Goal: Information Seeking & Learning: Check status

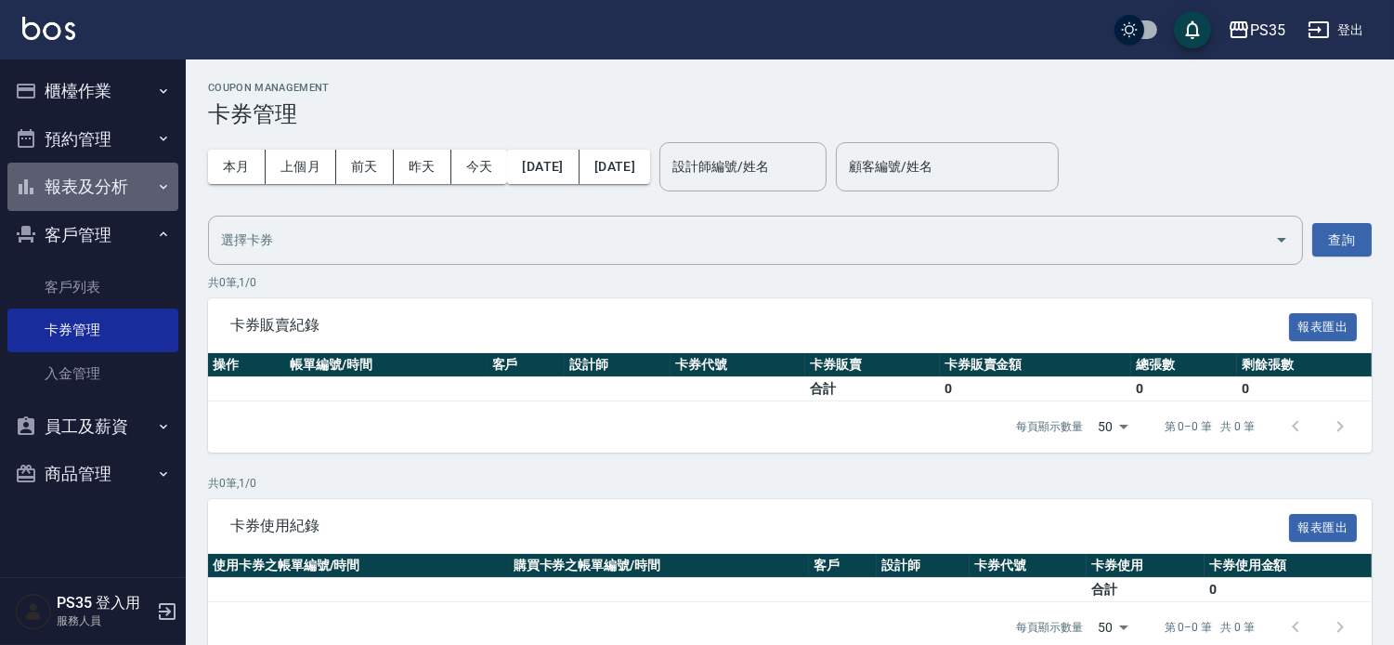
click at [135, 181] on button "報表及分析" at bounding box center [92, 187] width 171 height 48
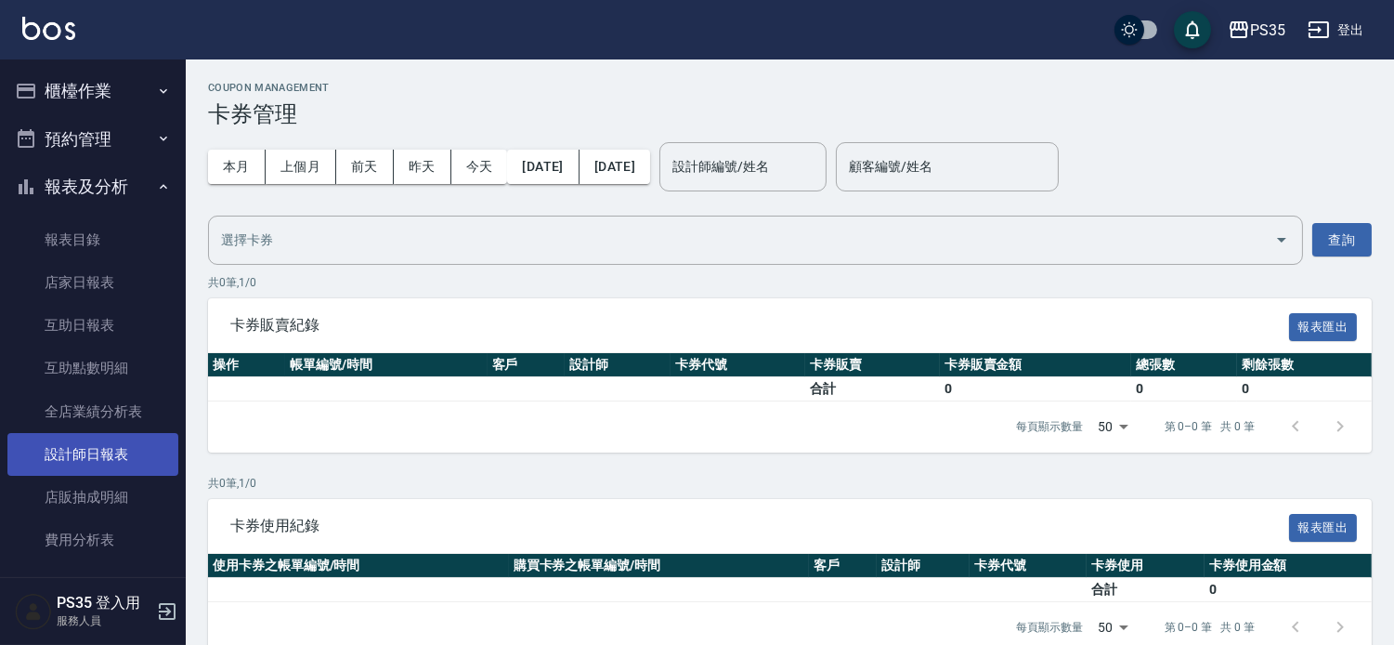
click at [126, 443] on link "設計師日報表" at bounding box center [92, 454] width 171 height 43
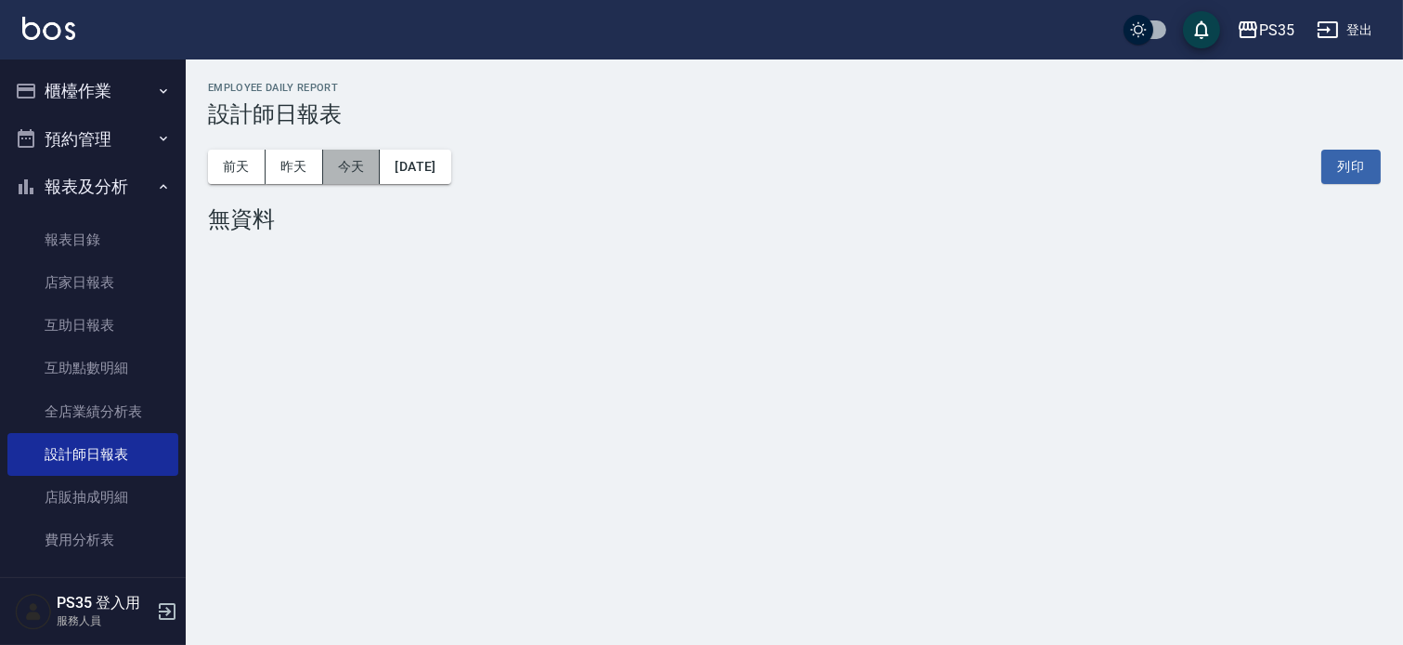
click at [365, 171] on button "今天" at bounding box center [352, 167] width 58 height 34
click at [318, 163] on button "昨天" at bounding box center [295, 167] width 58 height 34
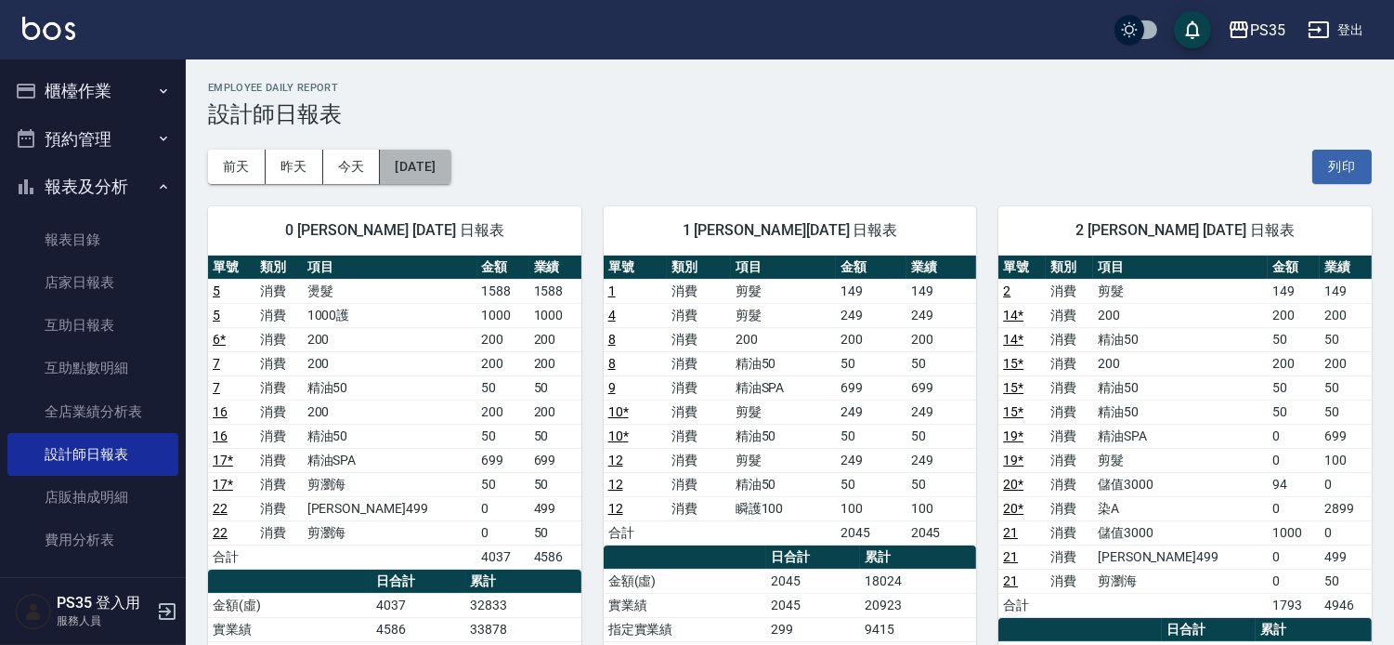
click at [431, 159] on button "[DATE]" at bounding box center [415, 167] width 71 height 34
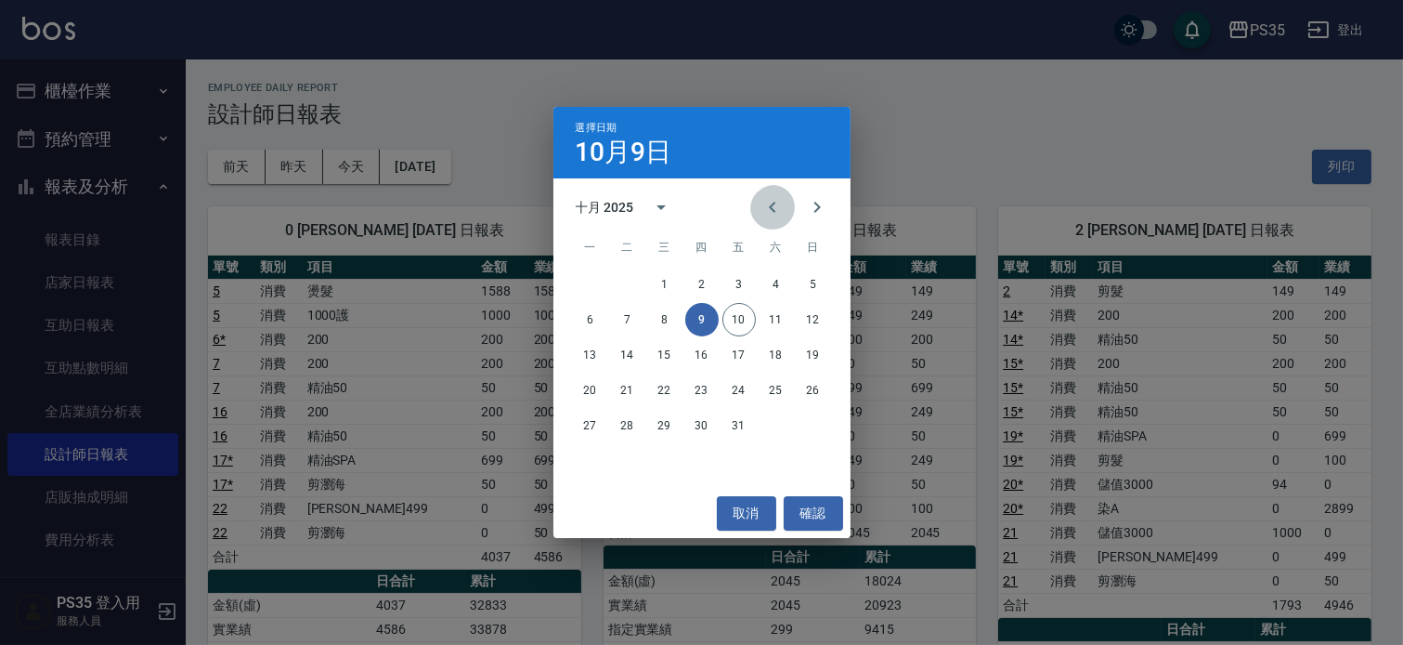
click at [762, 202] on icon "Previous month" at bounding box center [773, 207] width 22 height 22
click at [634, 322] on button "9" at bounding box center [627, 319] width 33 height 33
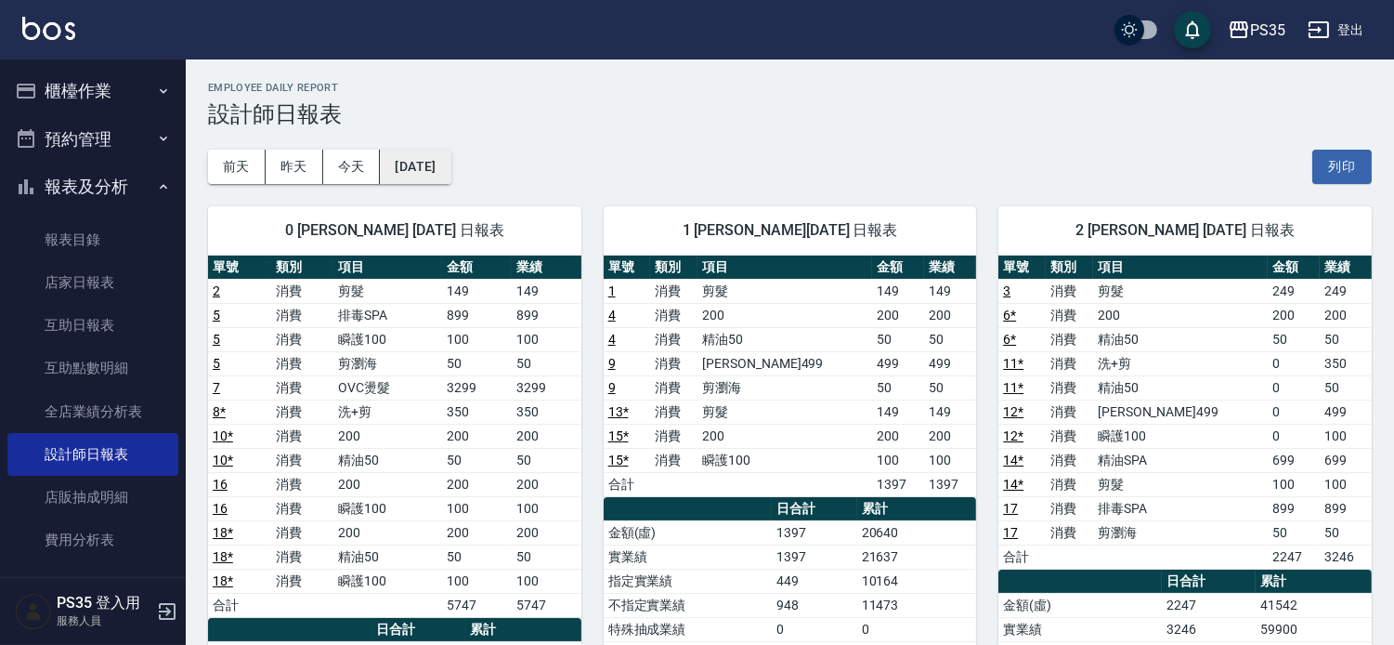
click at [401, 163] on button "[DATE]" at bounding box center [415, 167] width 71 height 34
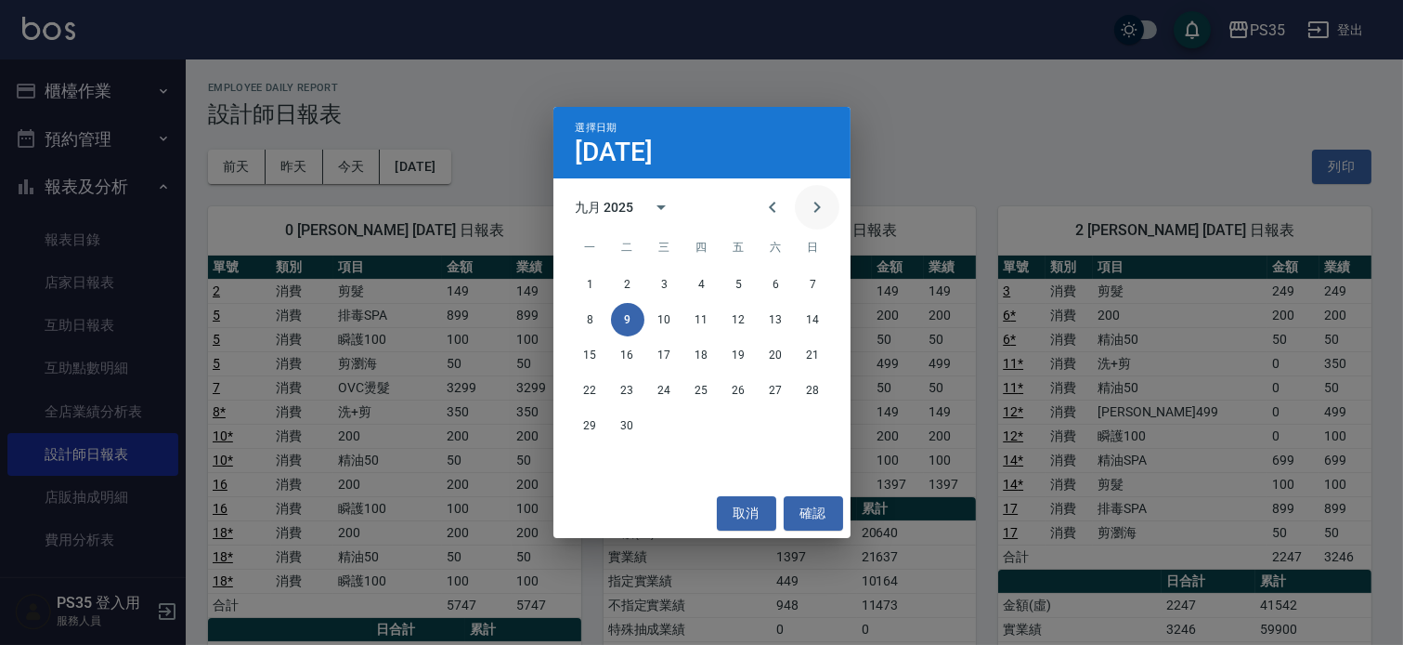
click at [806, 214] on icon "Next month" at bounding box center [817, 207] width 22 height 22
click at [702, 320] on button "9" at bounding box center [701, 319] width 33 height 33
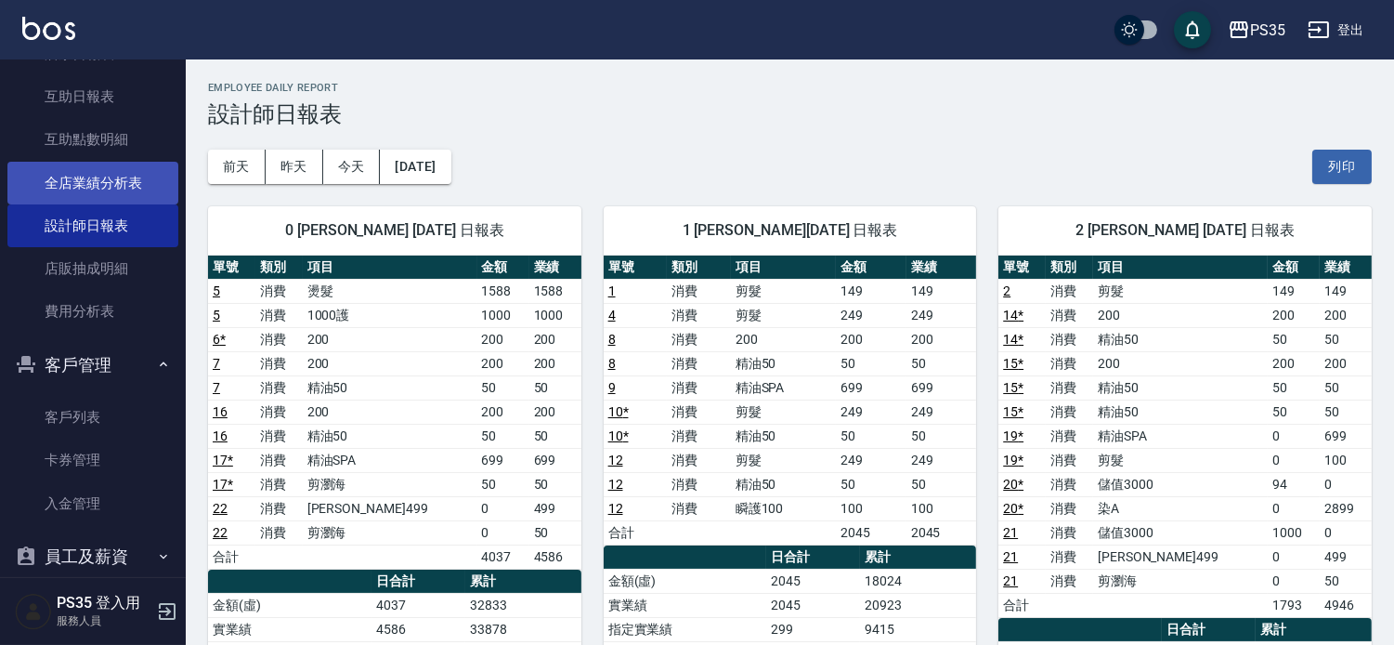
scroll to position [94, 0]
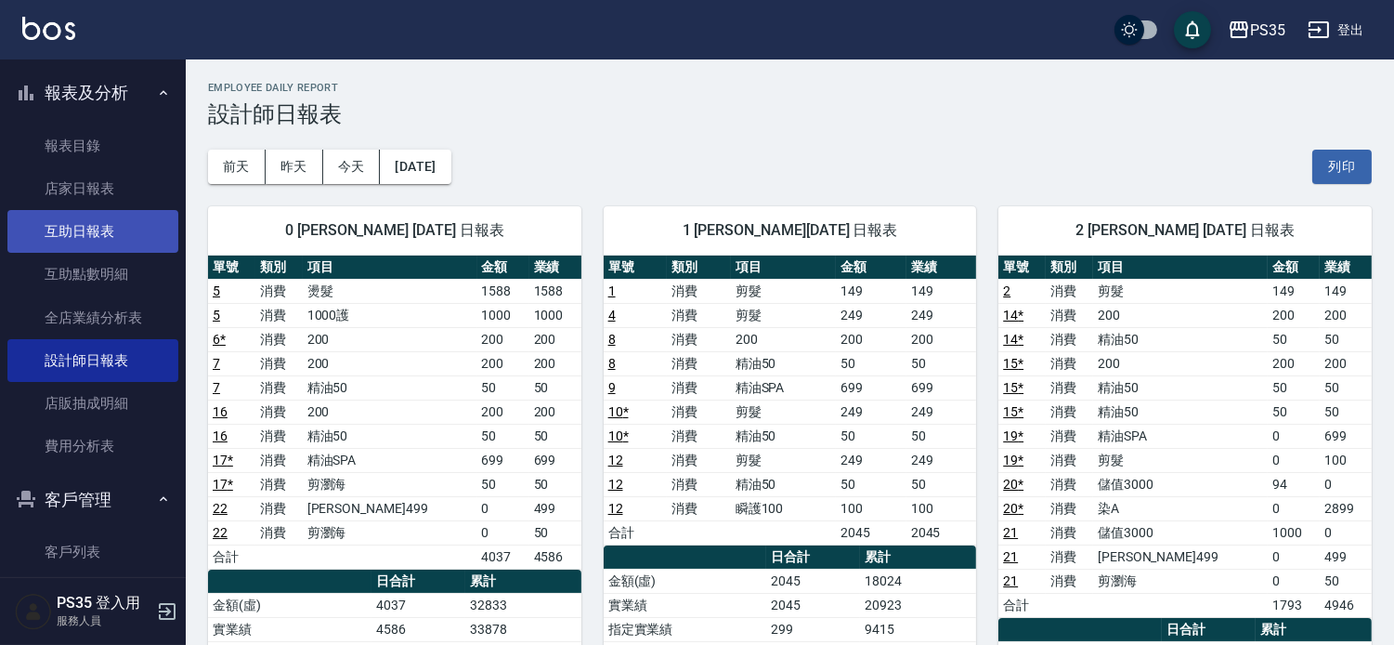
click at [131, 228] on link "互助日報表" at bounding box center [92, 231] width 171 height 43
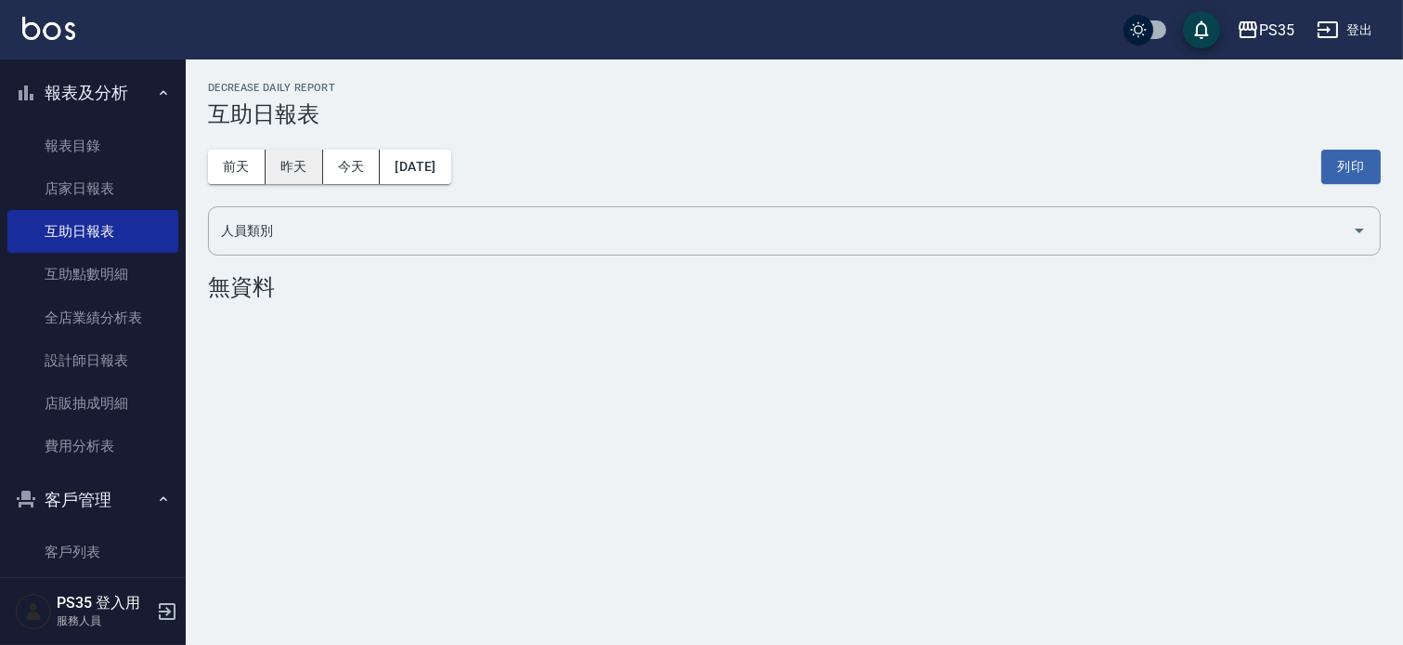
click at [308, 163] on button "昨天" at bounding box center [295, 167] width 58 height 34
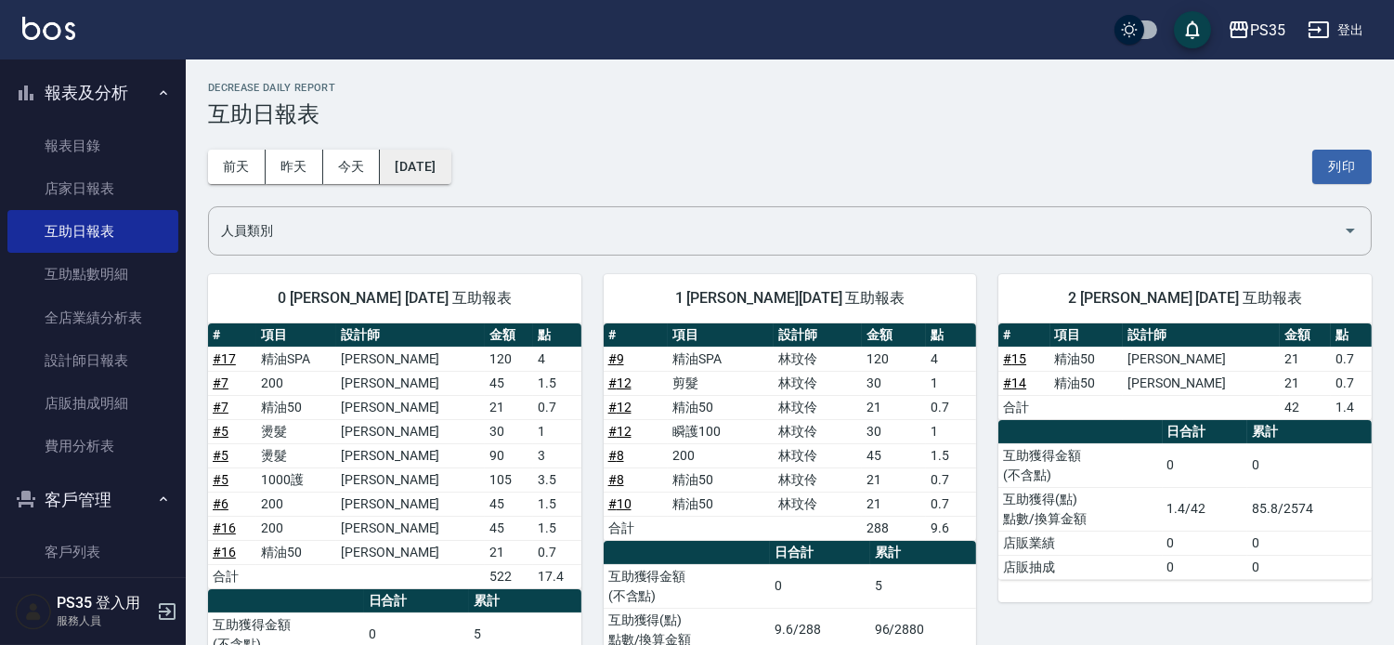
click at [421, 152] on button "[DATE]" at bounding box center [415, 167] width 71 height 34
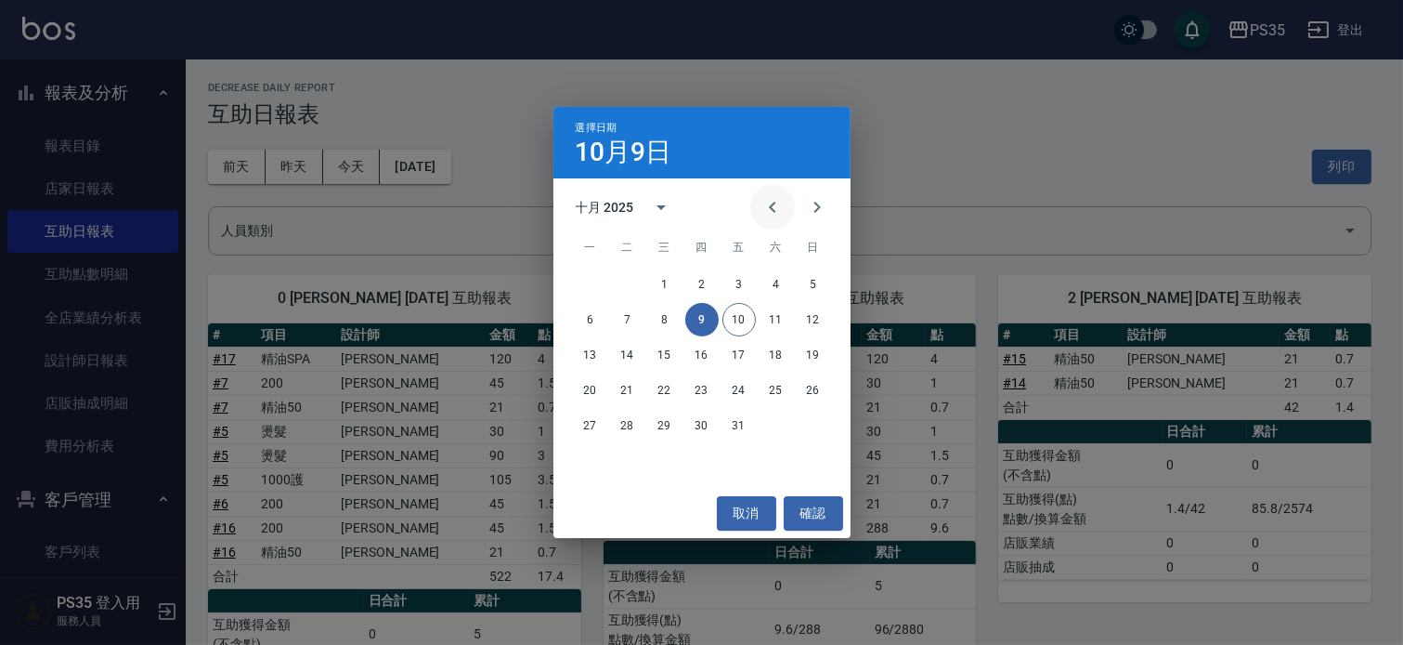
click at [762, 199] on icon "Previous month" at bounding box center [773, 207] width 22 height 22
click at [630, 321] on button "9" at bounding box center [627, 319] width 33 height 33
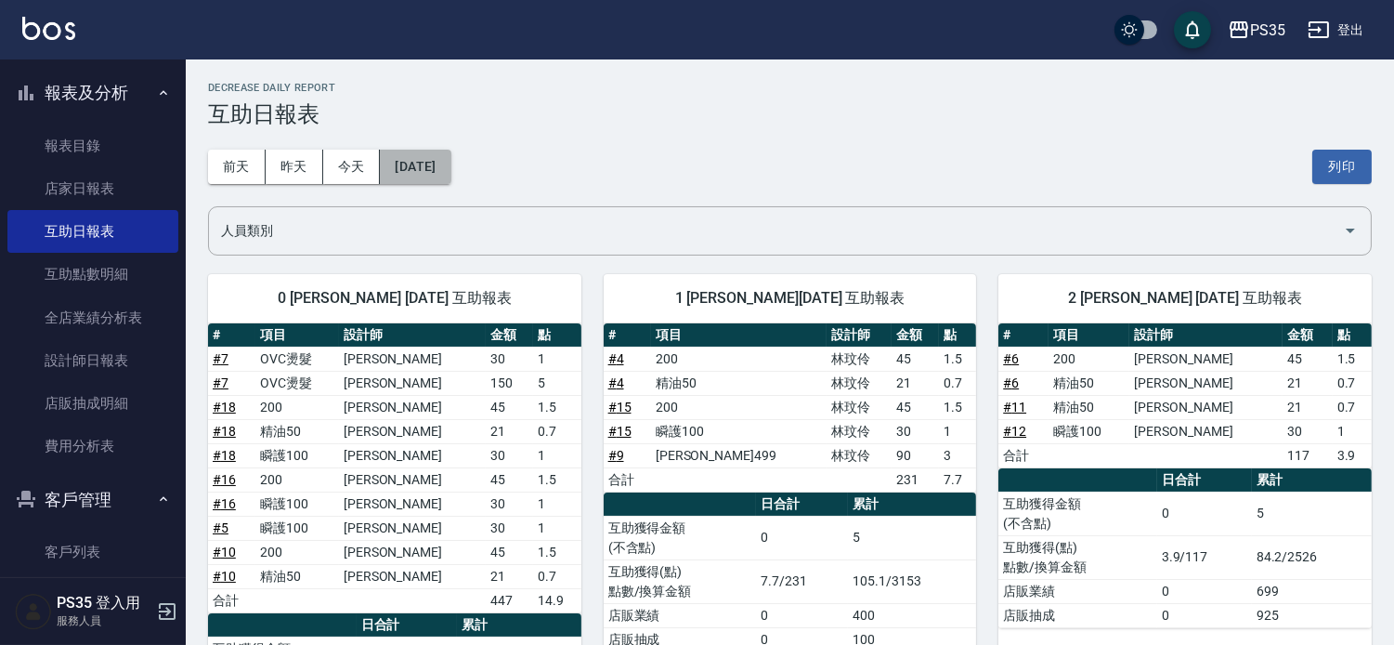
click at [449, 167] on button "[DATE]" at bounding box center [415, 167] width 71 height 34
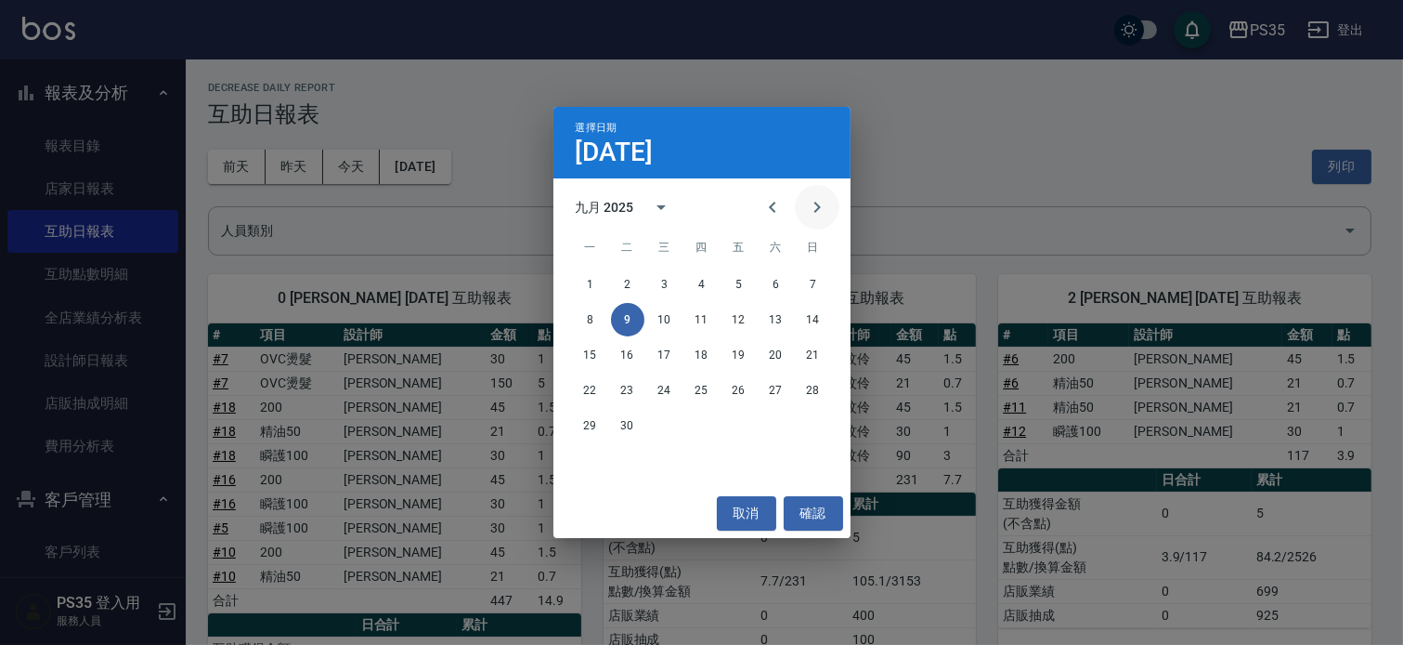
click at [812, 198] on icon "Next month" at bounding box center [817, 207] width 22 height 22
click at [729, 322] on button "10" at bounding box center [739, 319] width 33 height 33
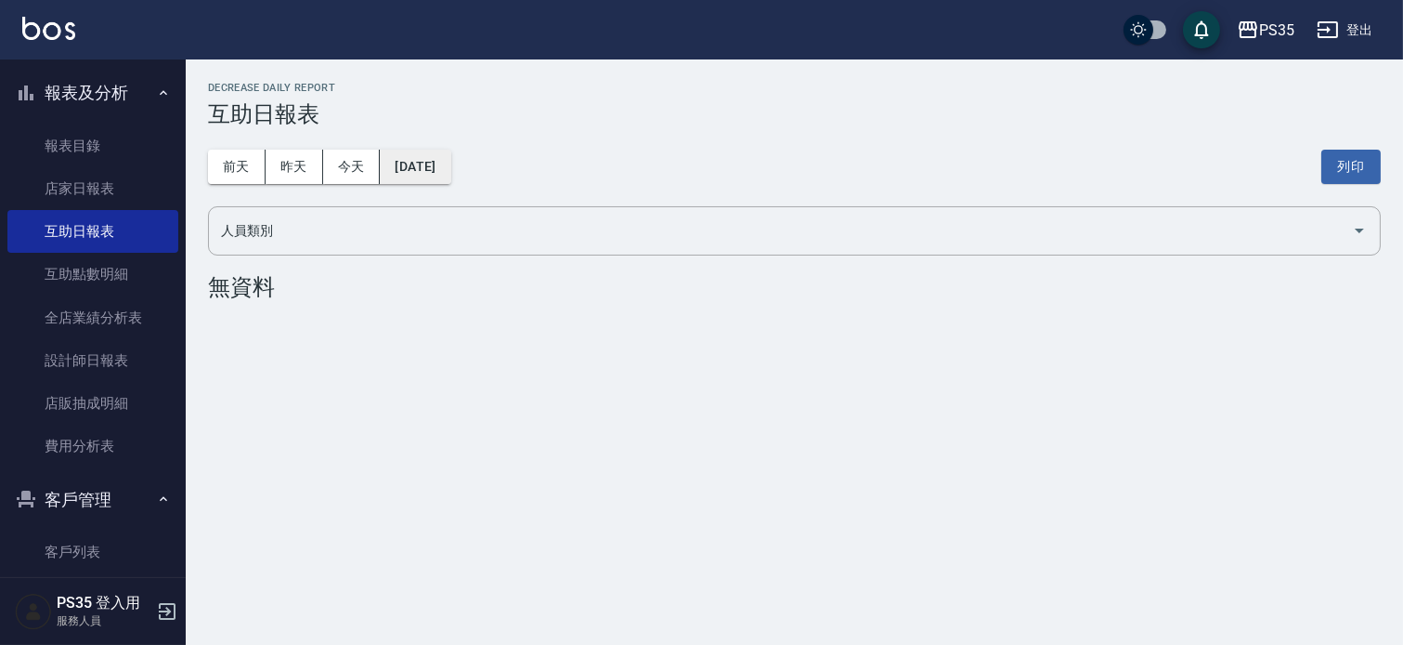
click at [436, 163] on button "[DATE]" at bounding box center [415, 167] width 71 height 34
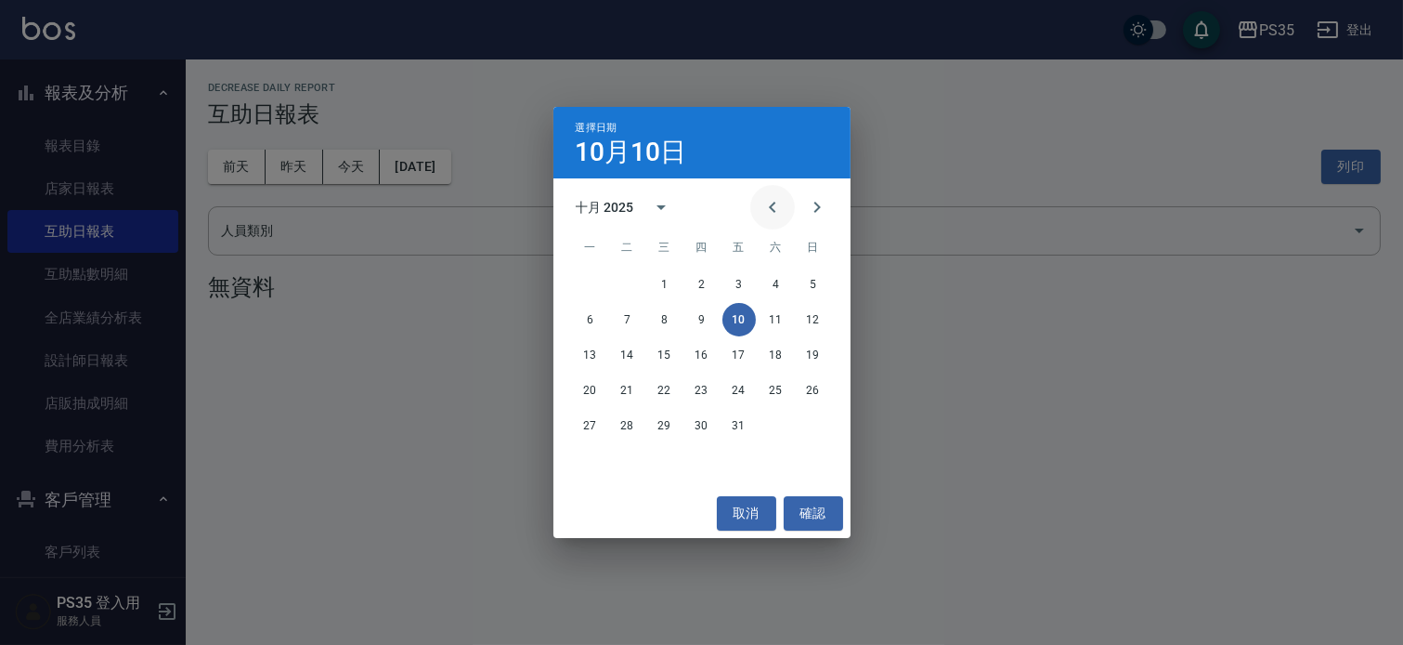
click at [769, 209] on icon "Previous month" at bounding box center [772, 207] width 7 height 11
click at [620, 429] on button "30" at bounding box center [627, 425] width 33 height 33
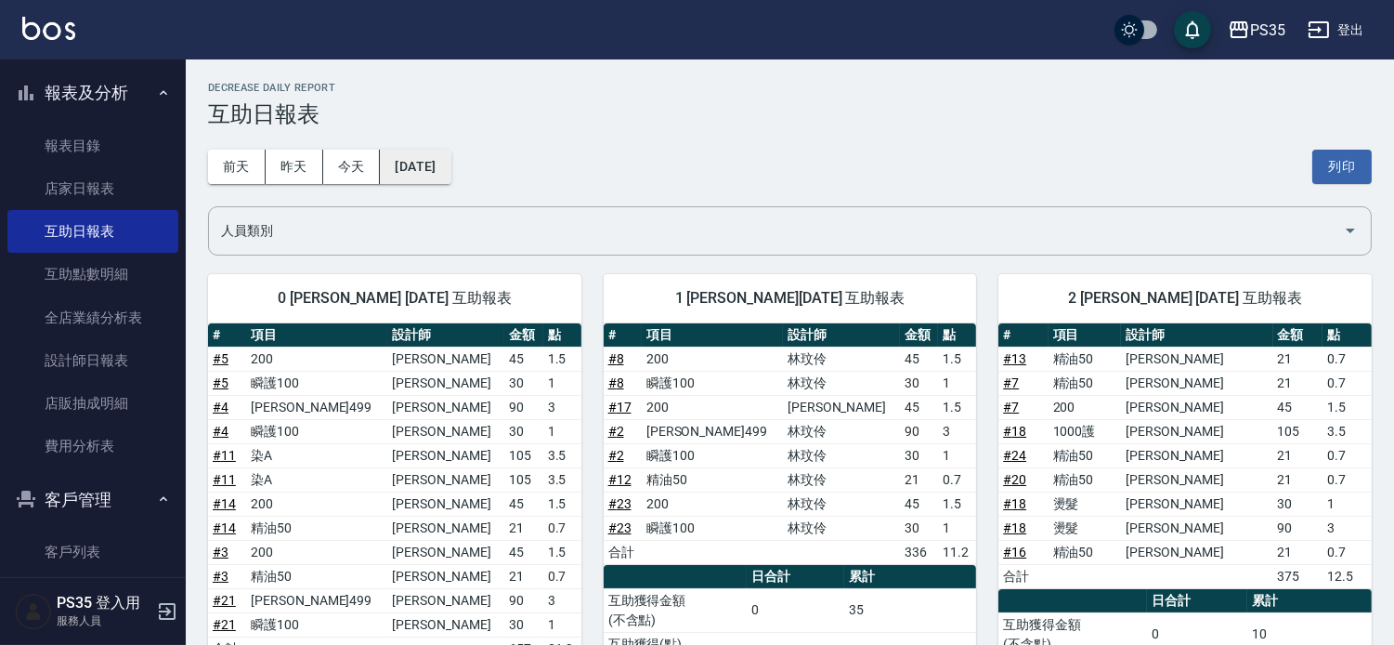
click at [425, 163] on button "[DATE]" at bounding box center [415, 167] width 71 height 34
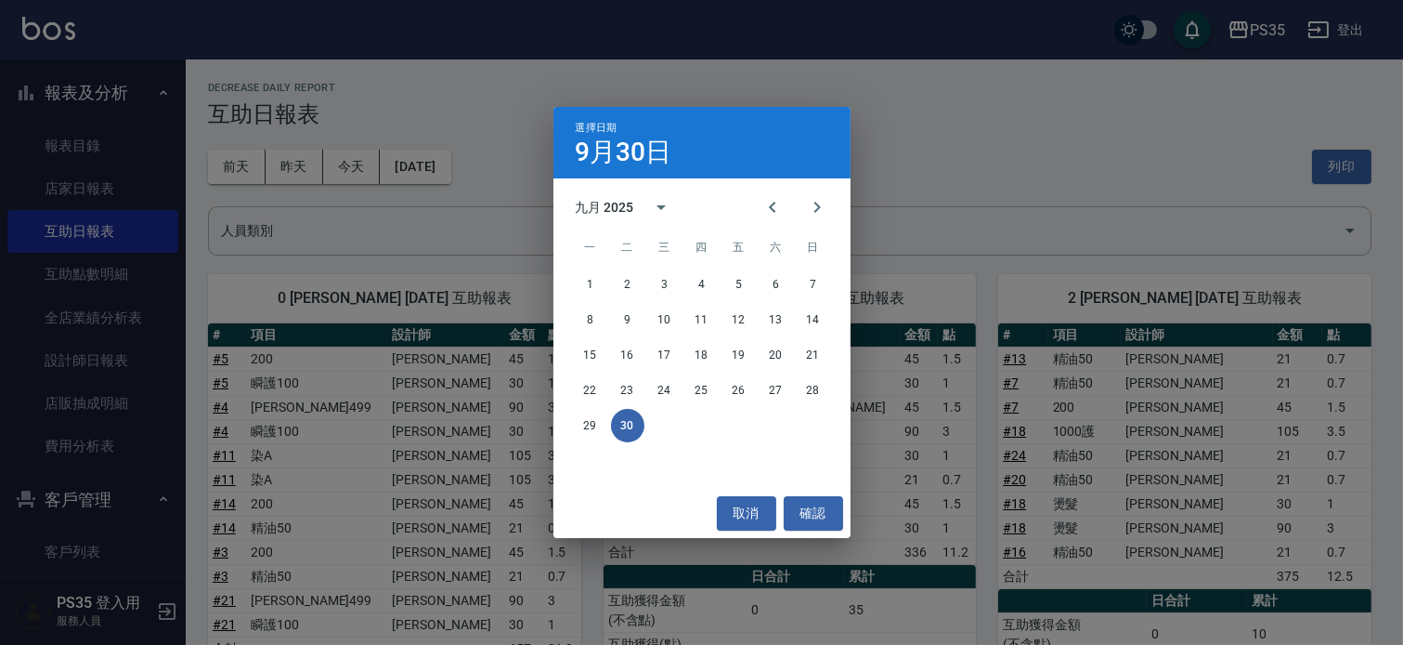
click at [442, 124] on div "選擇日期 9月30日 九月 2025 一 二 三 四 五 六 日 1 2 3 4 5 6 7 8 9 10 11 12 13 14 15 16 17 18 1…" at bounding box center [701, 322] width 1403 height 645
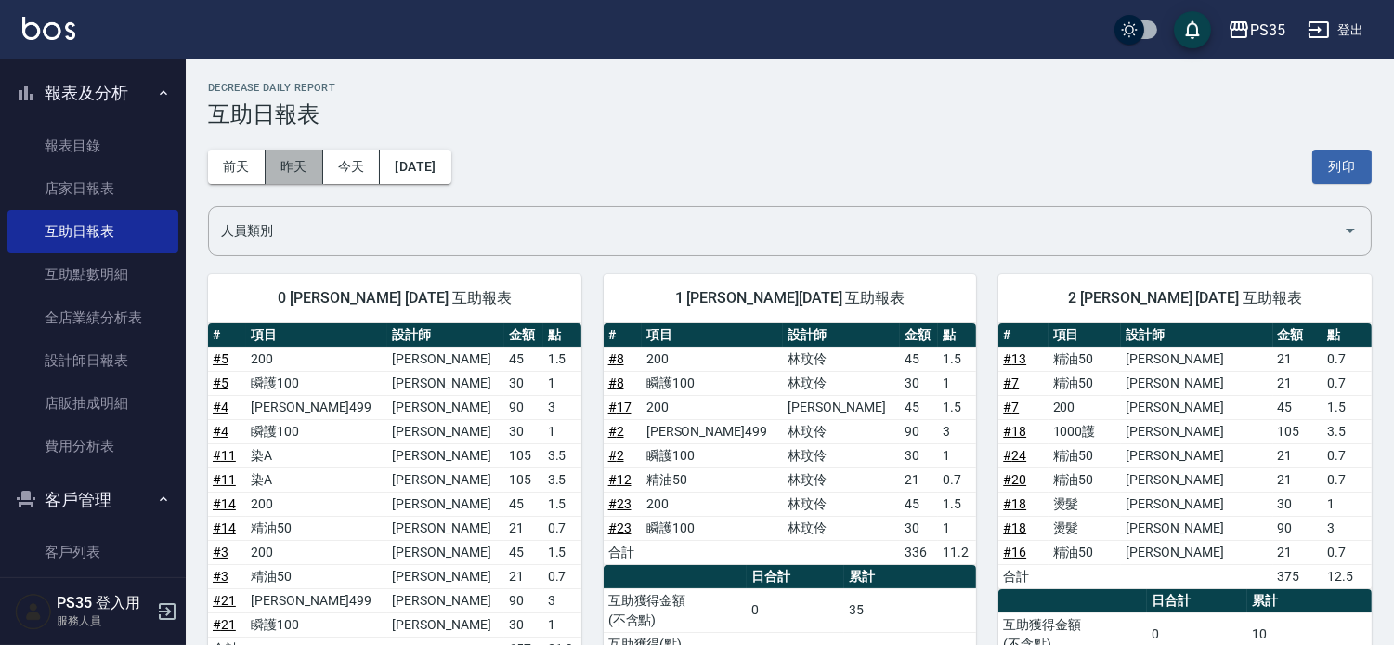
click at [306, 164] on button "昨天" at bounding box center [295, 167] width 58 height 34
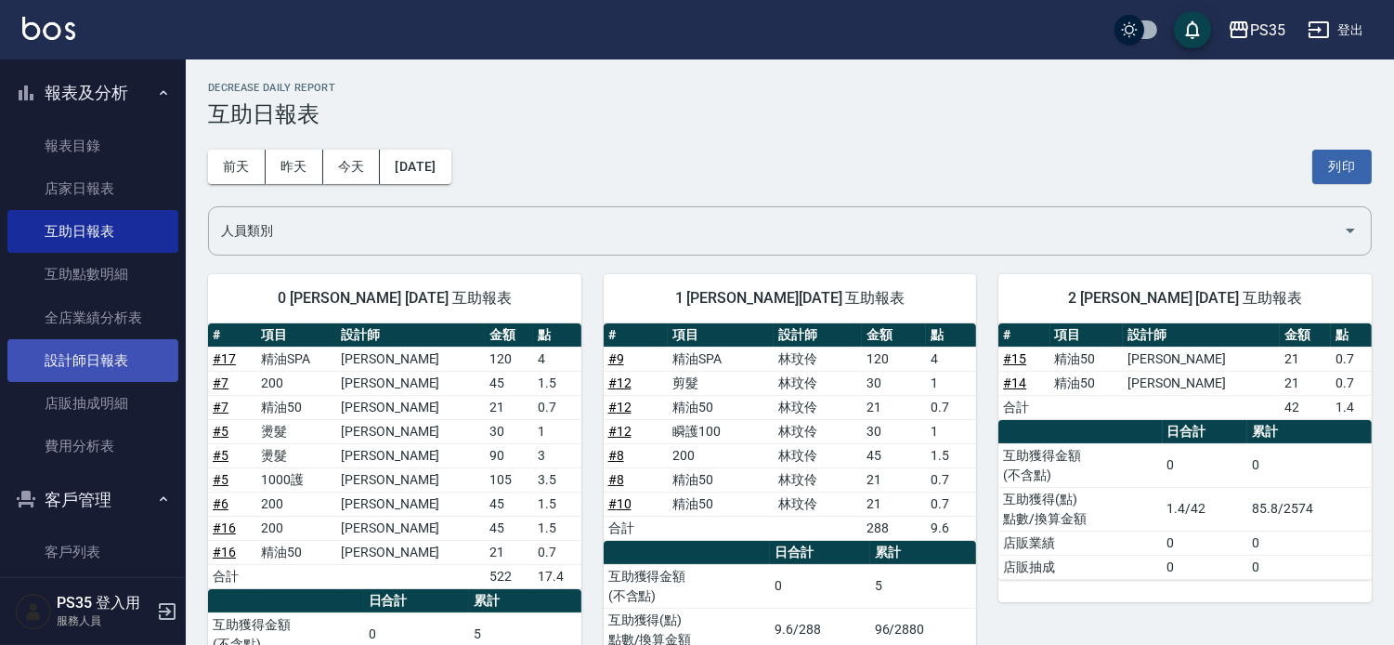
click at [111, 353] on link "設計師日報表" at bounding box center [92, 360] width 171 height 43
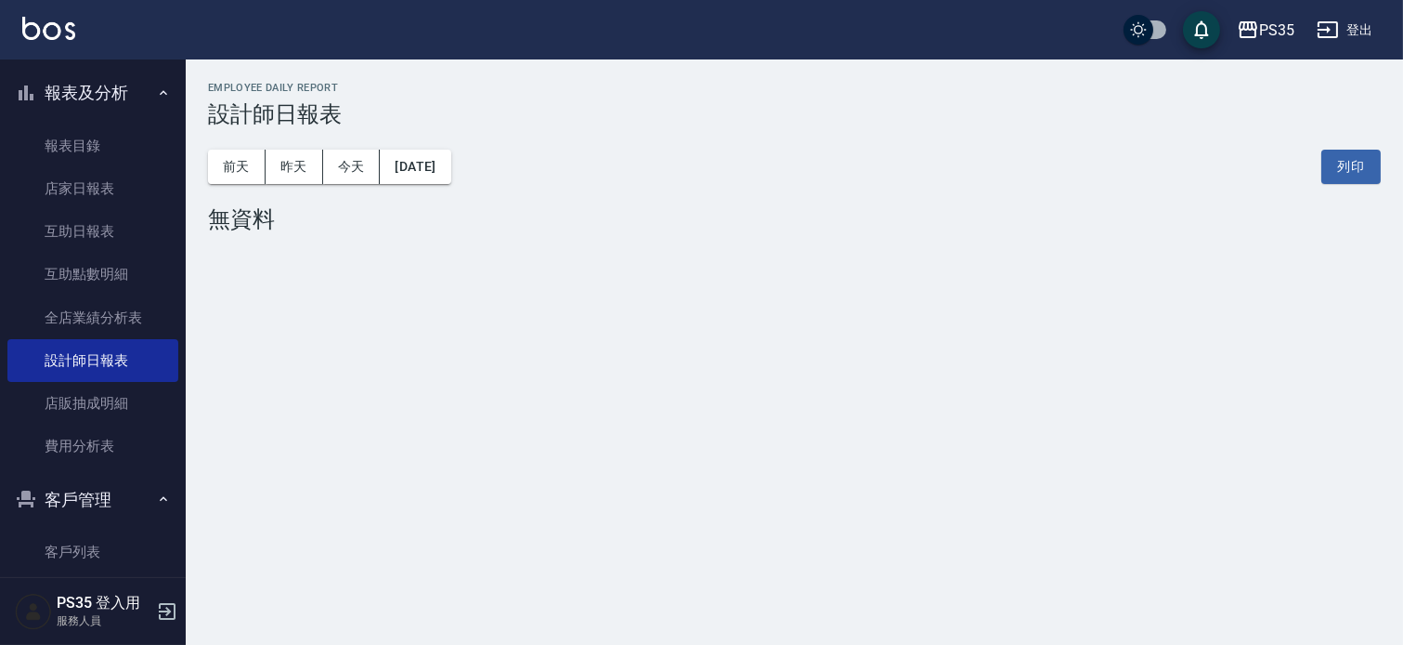
drag, startPoint x: 339, startPoint y: 169, endPoint x: 330, endPoint y: 186, distance: 19.1
click at [339, 169] on button "今天" at bounding box center [352, 167] width 58 height 34
click at [300, 161] on button "昨天" at bounding box center [295, 167] width 58 height 34
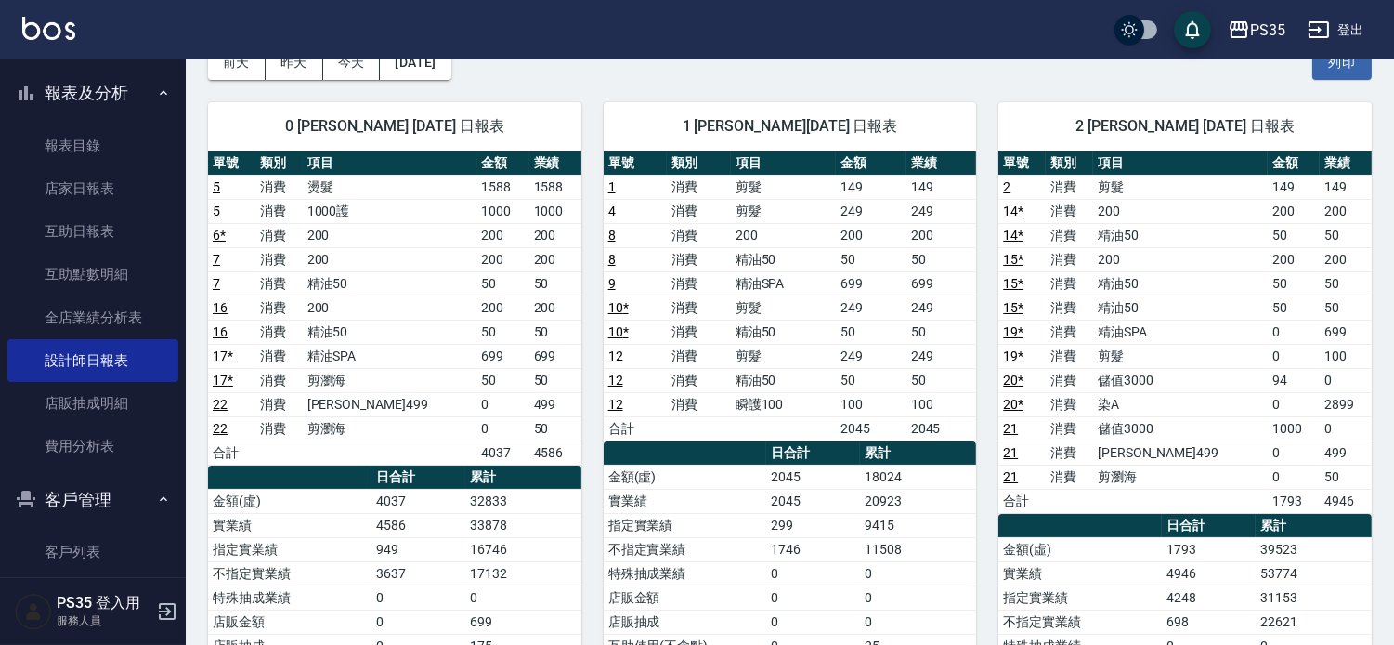
scroll to position [91, 0]
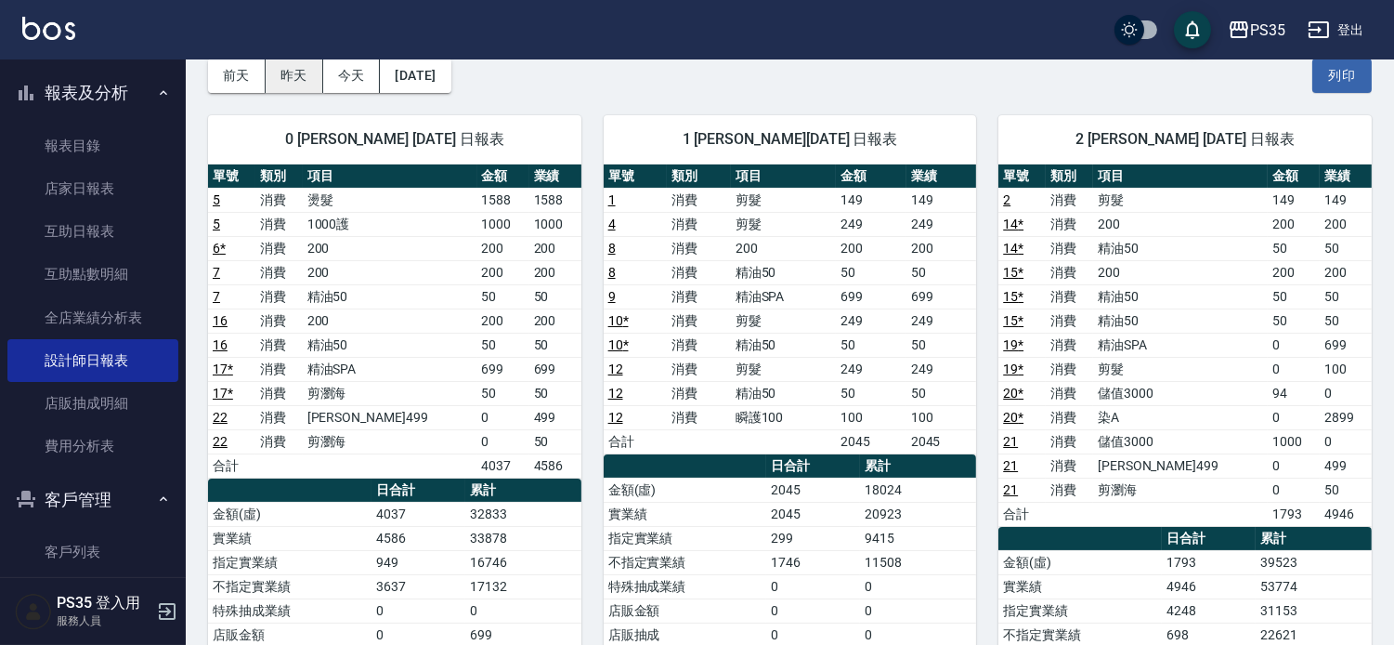
click at [290, 85] on button "昨天" at bounding box center [295, 76] width 58 height 34
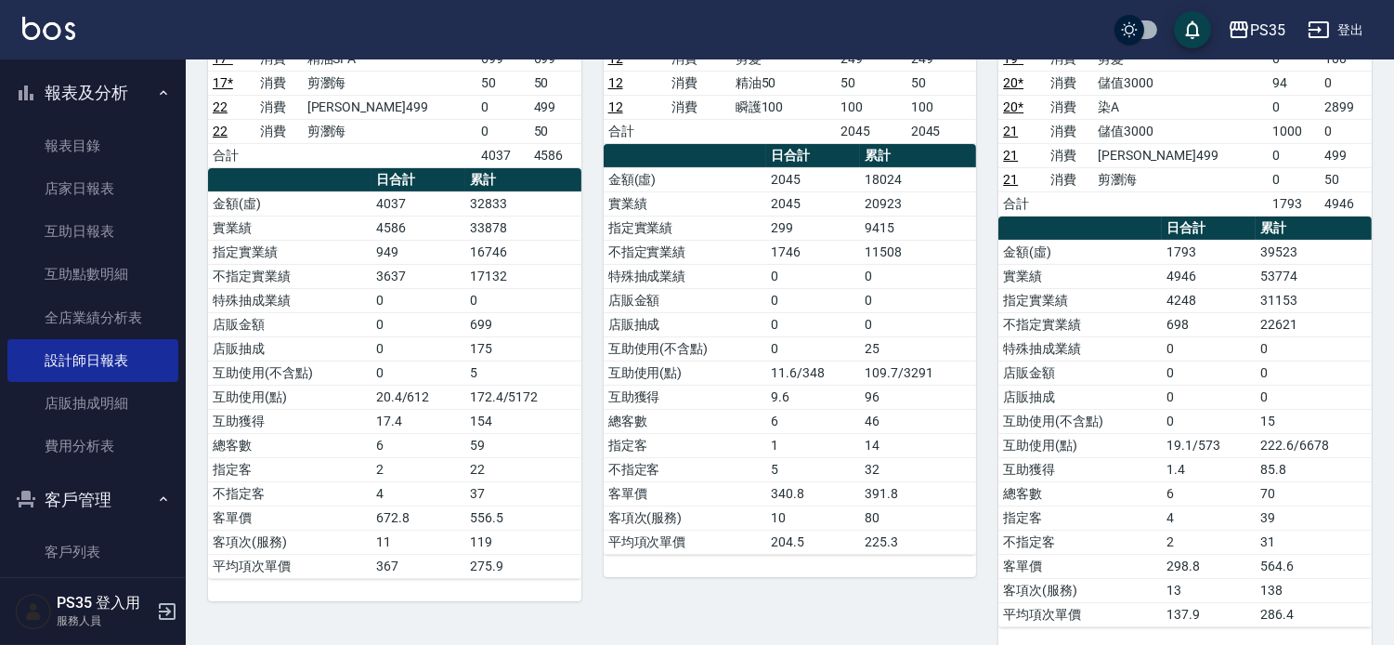
scroll to position [0, 0]
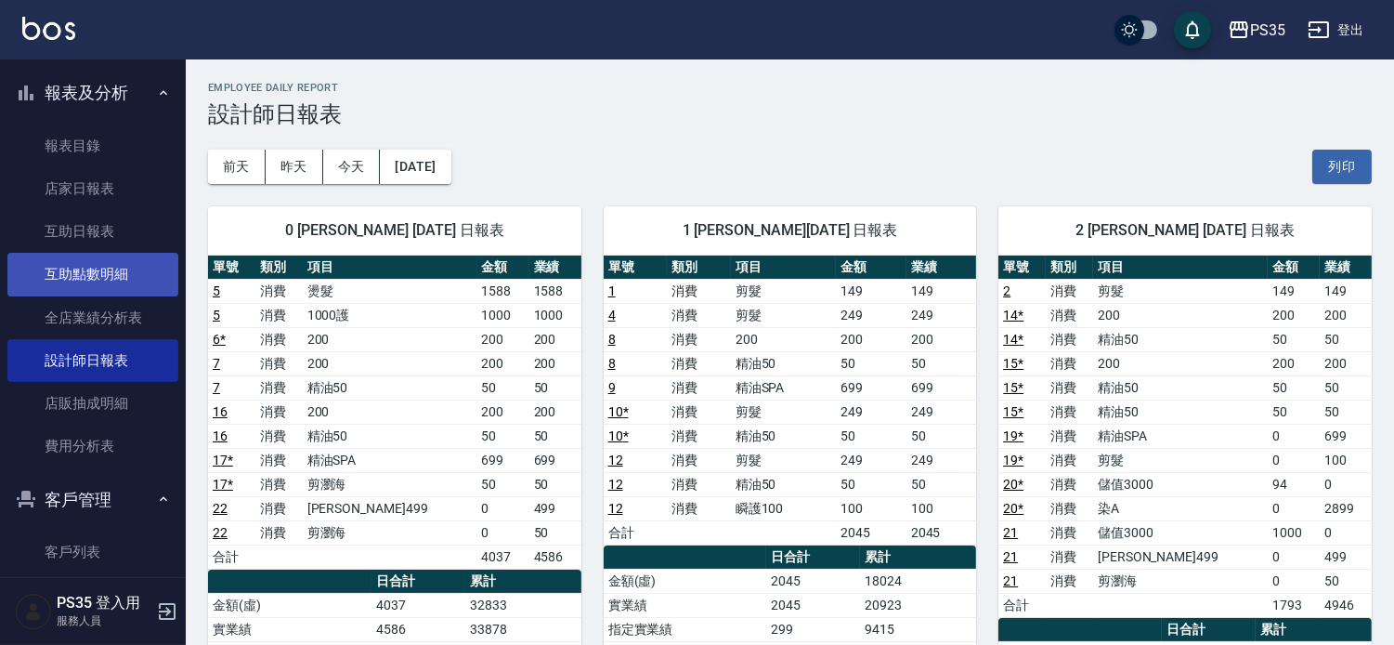
click at [93, 266] on link "互助點數明細" at bounding box center [92, 274] width 171 height 43
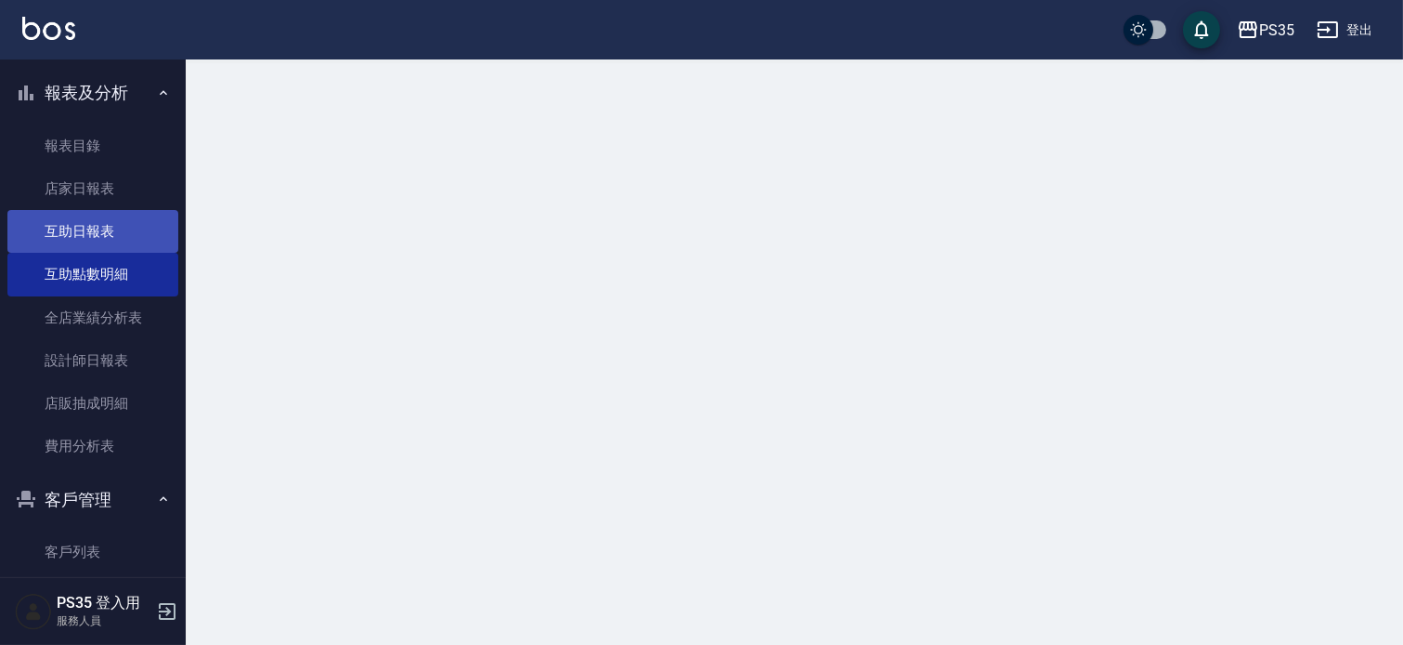
click at [105, 238] on link "互助日報表" at bounding box center [92, 231] width 171 height 43
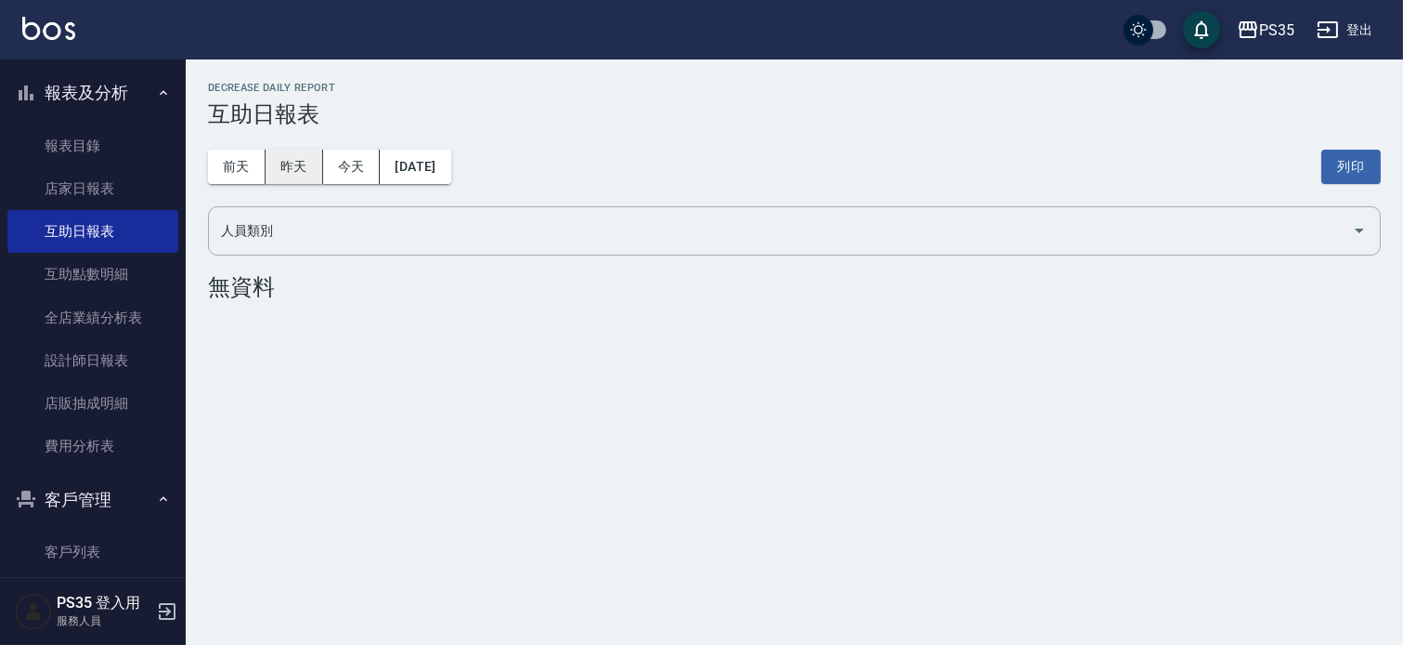
click at [318, 165] on button "昨天" at bounding box center [295, 167] width 58 height 34
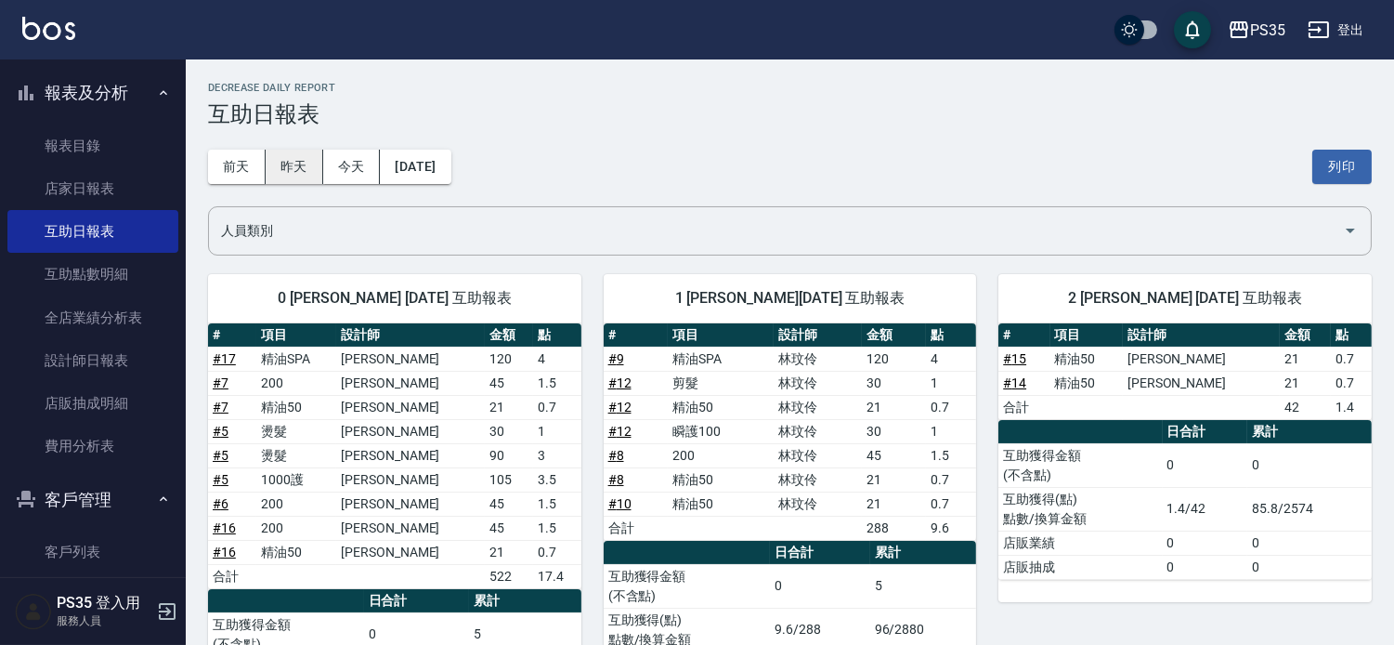
click at [302, 153] on button "昨天" at bounding box center [295, 167] width 58 height 34
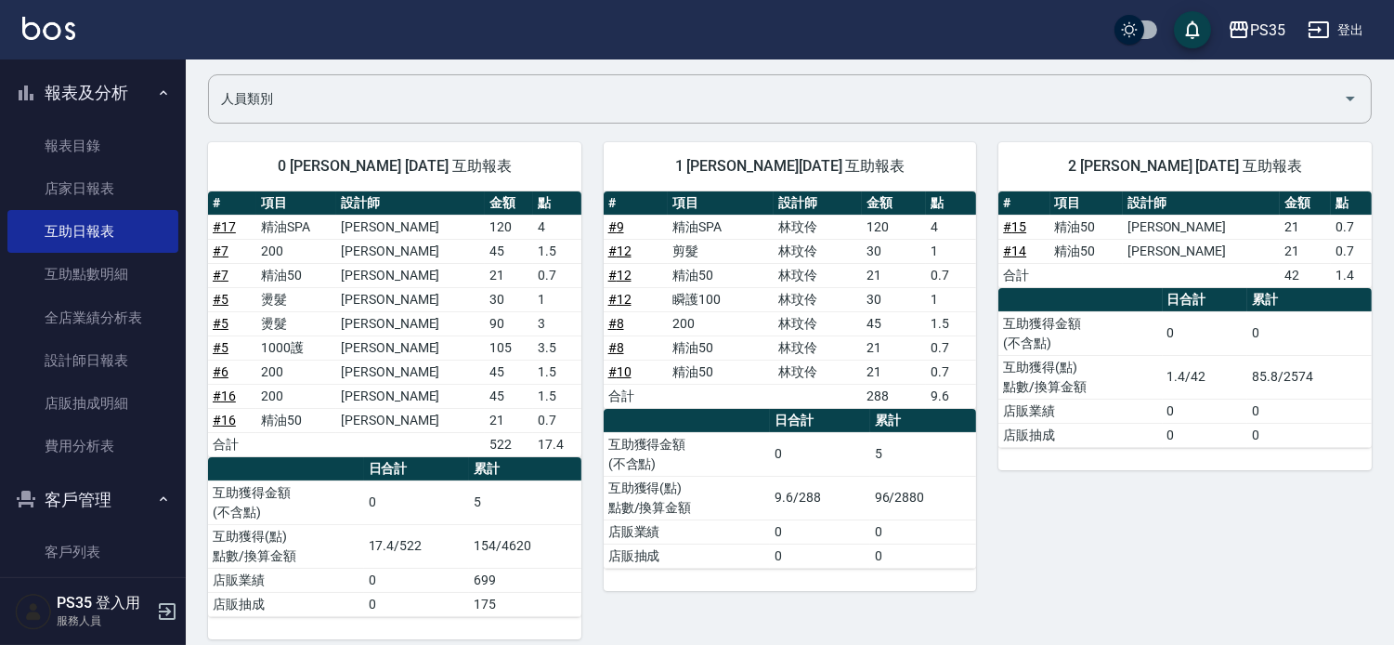
scroll to position [130, 0]
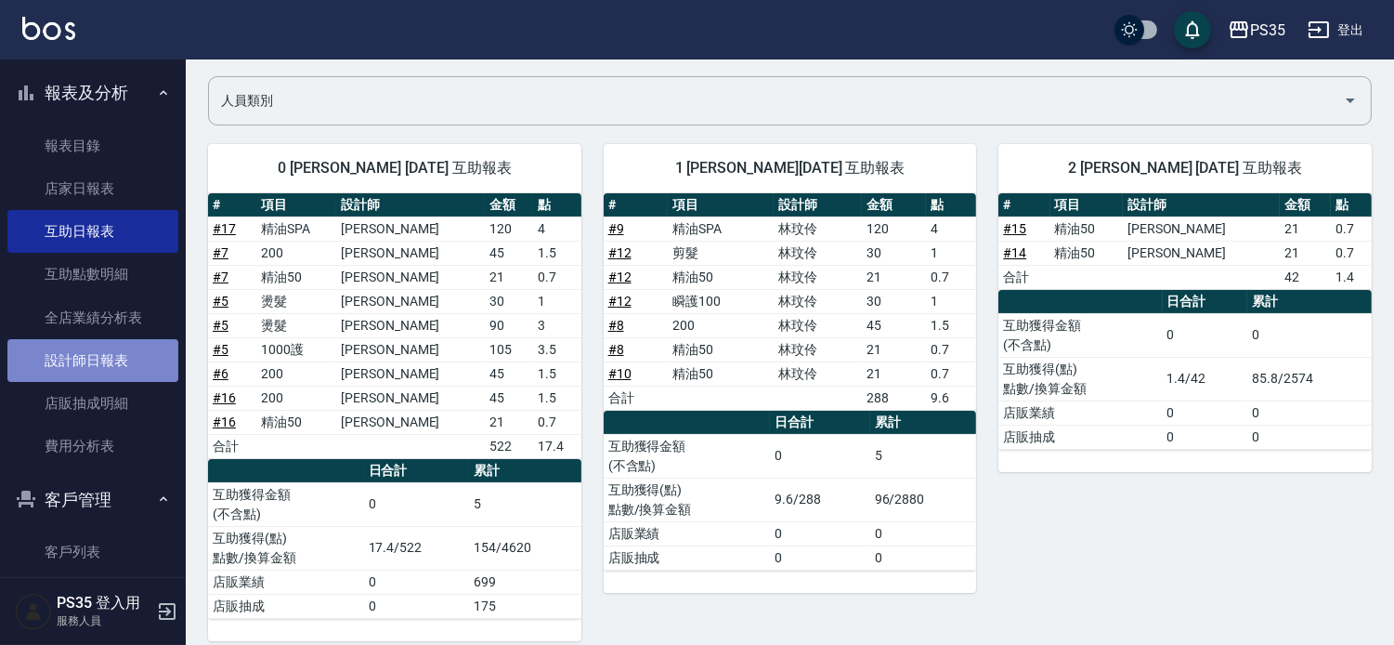
click at [91, 351] on link "設計師日報表" at bounding box center [92, 360] width 171 height 43
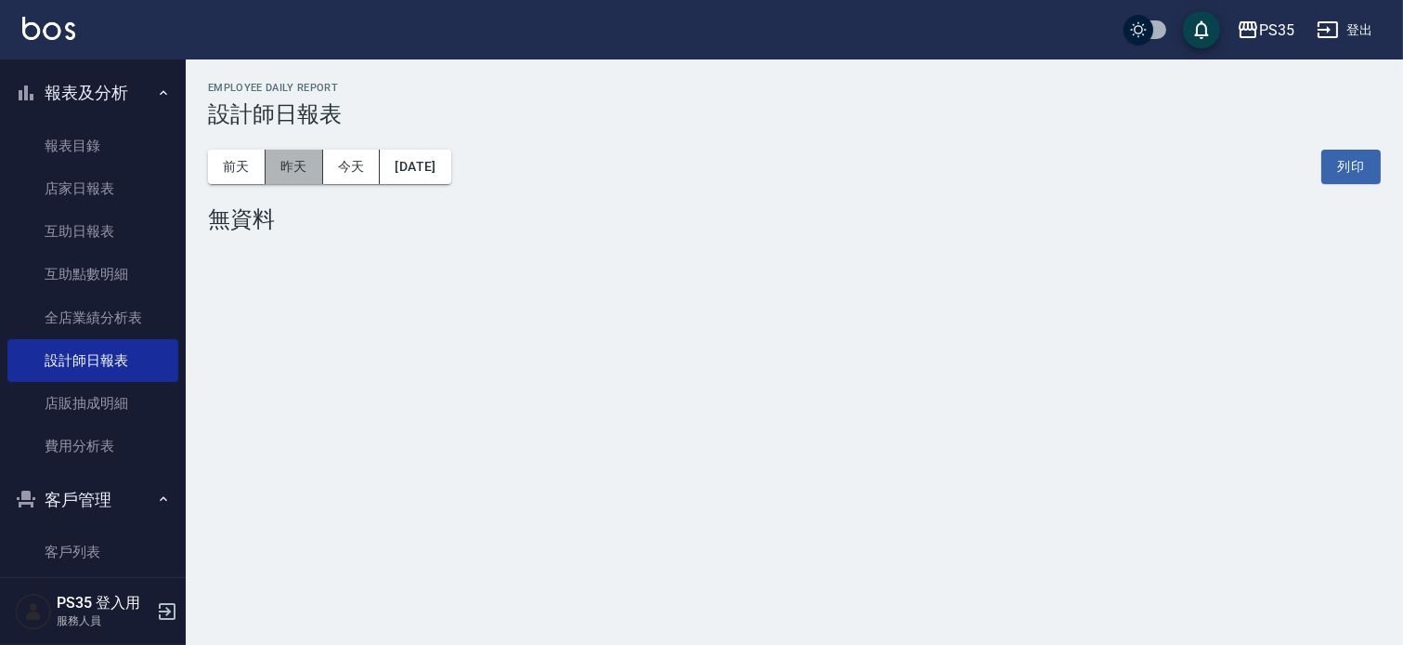
click at [294, 155] on button "昨天" at bounding box center [295, 167] width 58 height 34
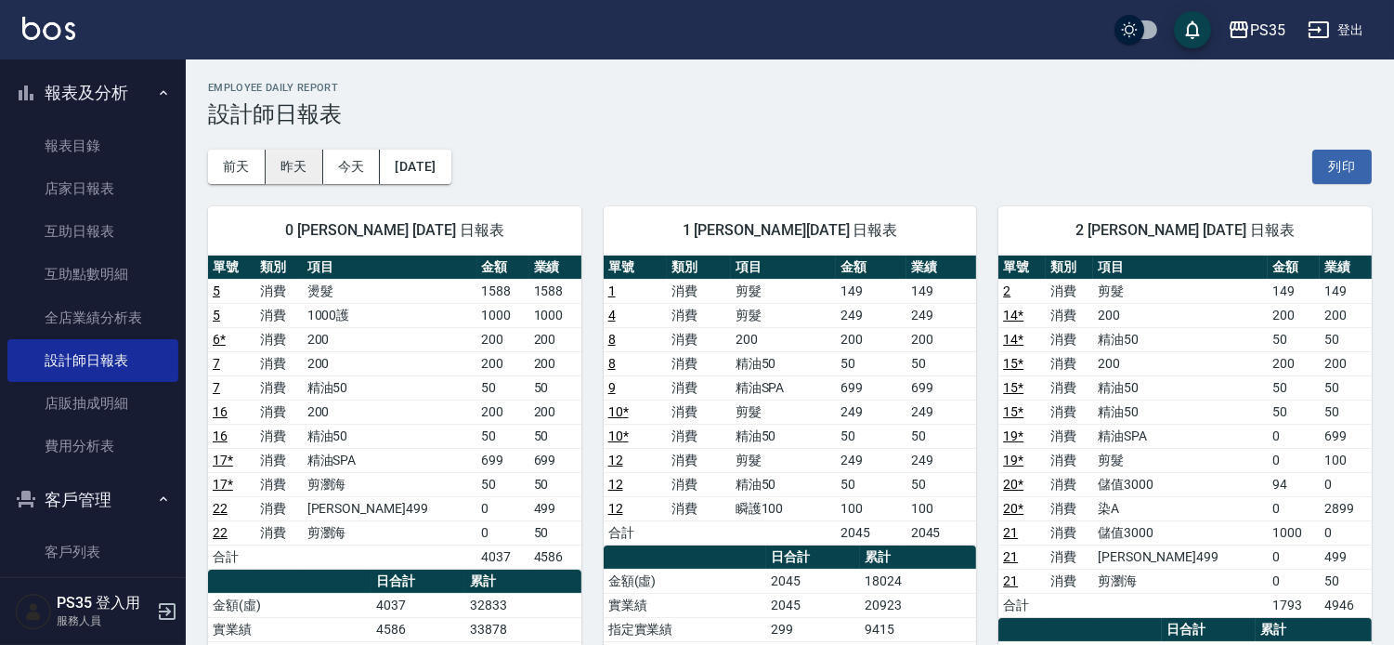
click at [300, 164] on button "昨天" at bounding box center [295, 167] width 58 height 34
click at [450, 167] on button "[DATE]" at bounding box center [415, 167] width 71 height 34
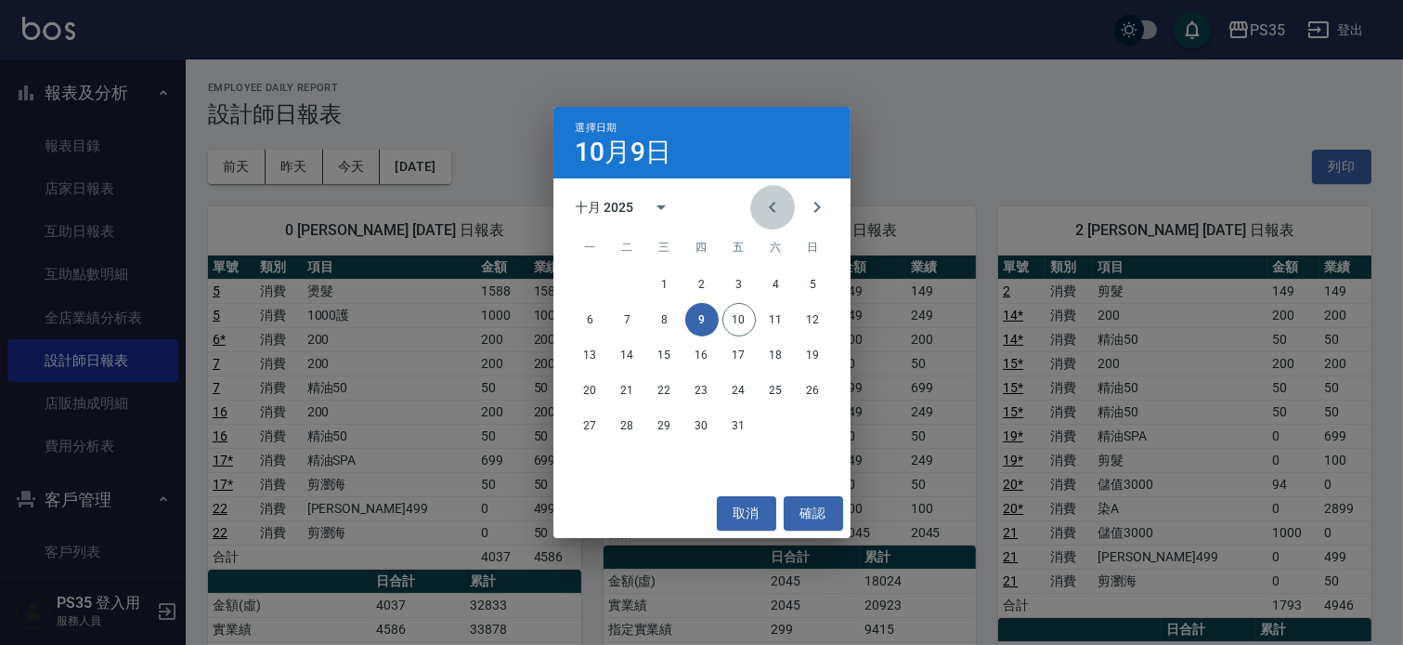
click at [762, 201] on icon "Previous month" at bounding box center [773, 207] width 22 height 22
click at [628, 420] on button "30" at bounding box center [627, 425] width 33 height 33
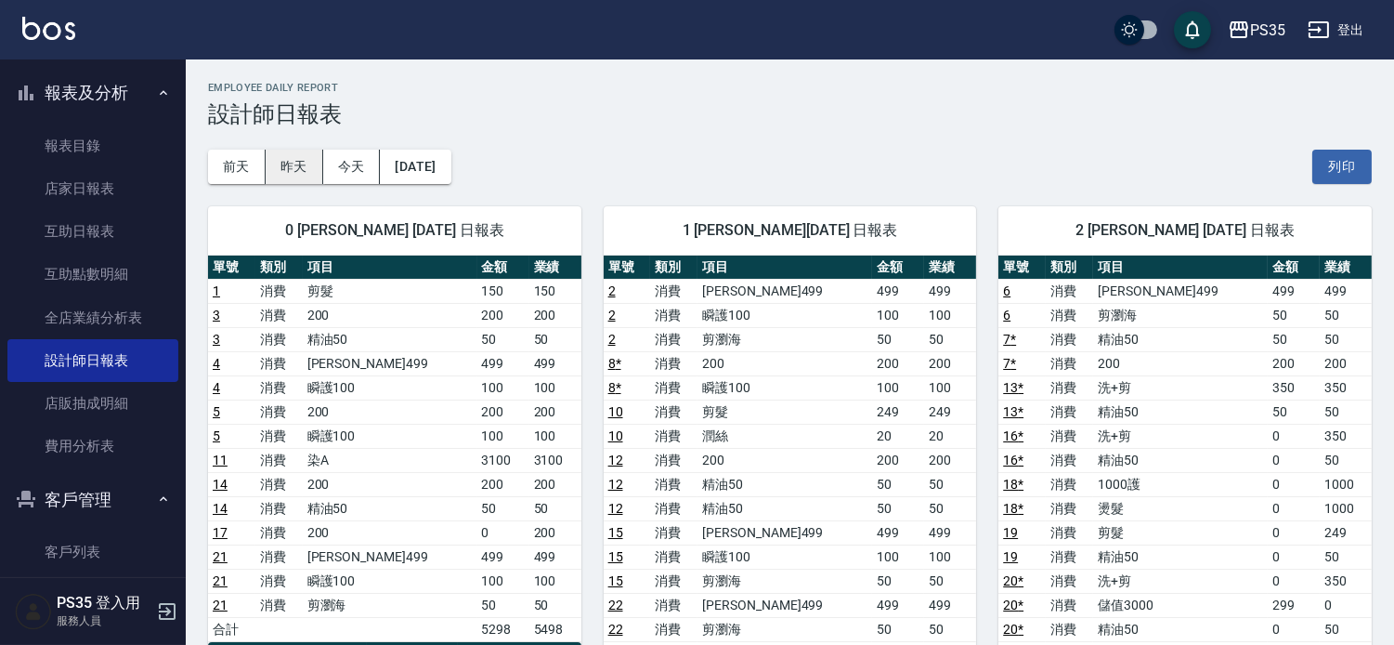
click at [295, 164] on button "昨天" at bounding box center [295, 167] width 58 height 34
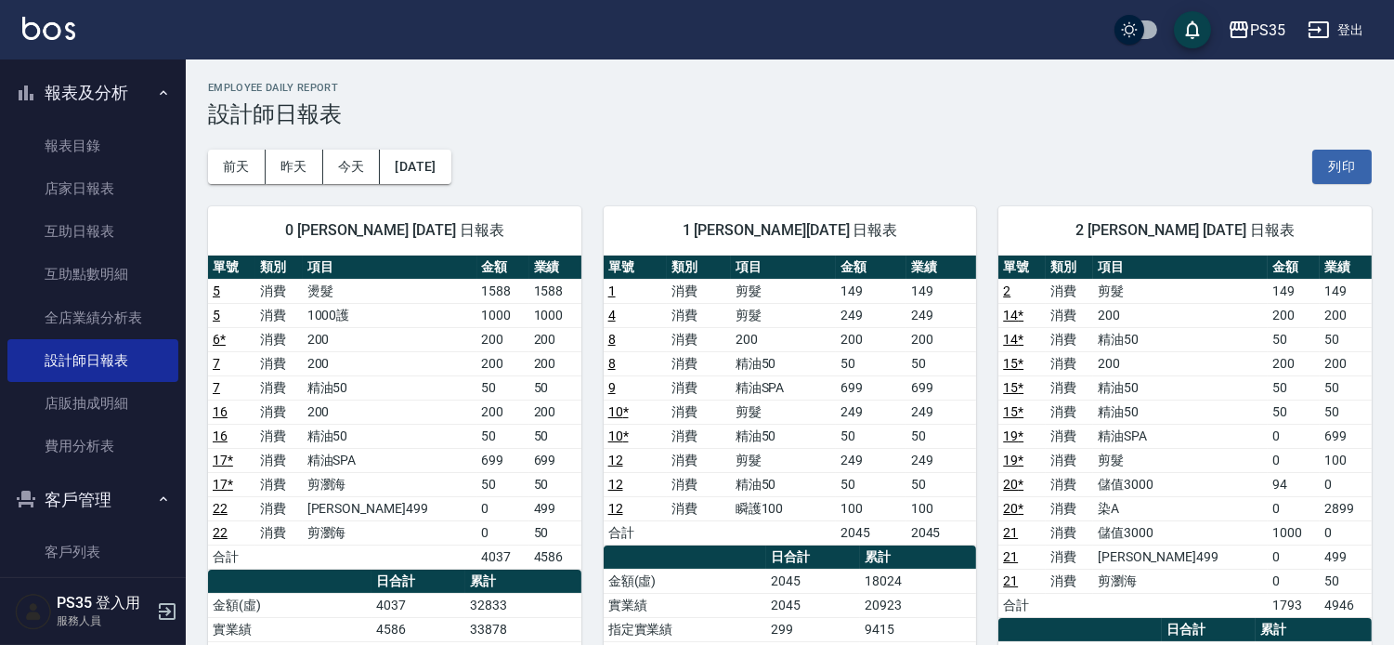
click at [266, 150] on button "昨天" at bounding box center [295, 167] width 58 height 34
